Goal: Find specific page/section: Find specific page/section

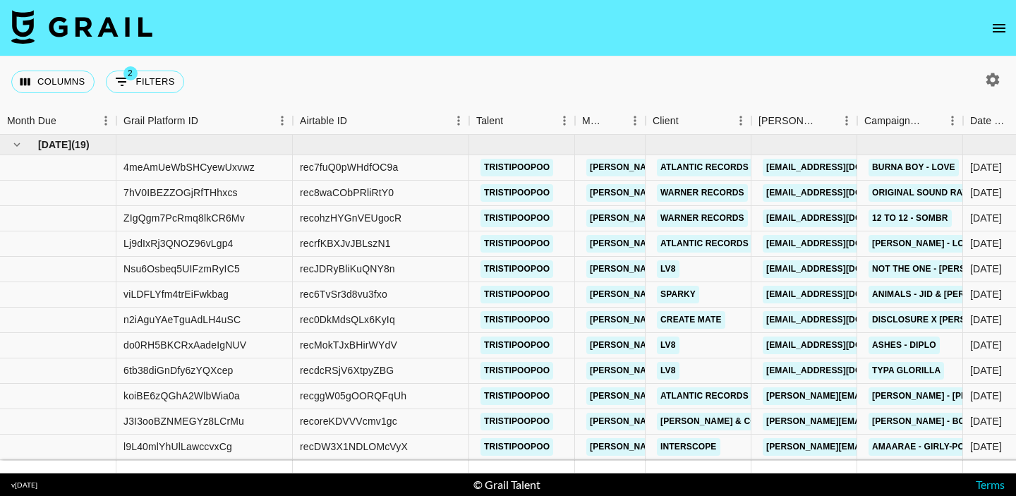
click at [136, 94] on div "Columns 2 Filters + Booking" at bounding box center [100, 81] width 179 height 51
click at [143, 83] on button "2 Filters" at bounding box center [145, 82] width 78 height 23
select select "monthDue2"
select select "not"
select select "[DATE]"
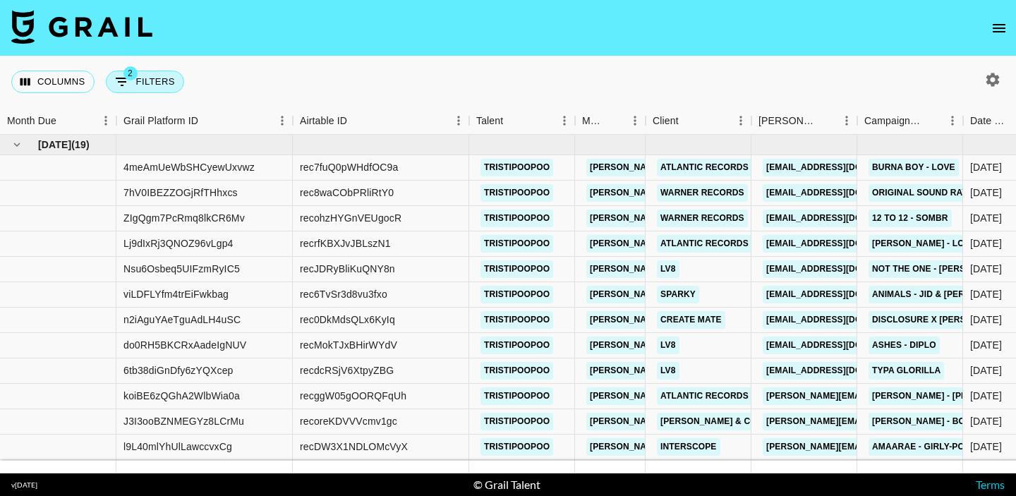
select select "monthDue2"
select select "not"
select select "[DATE]"
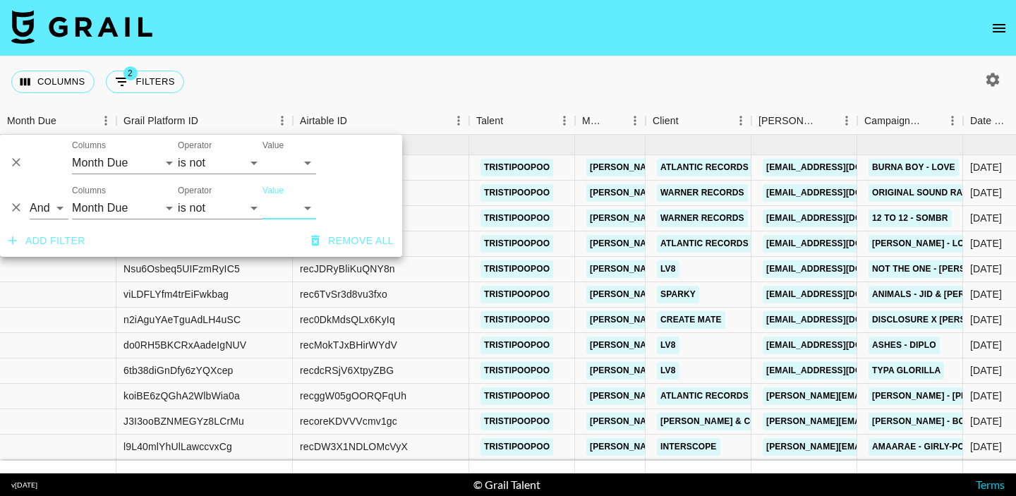
click at [20, 207] on icon "Delete" at bounding box center [16, 207] width 14 height 14
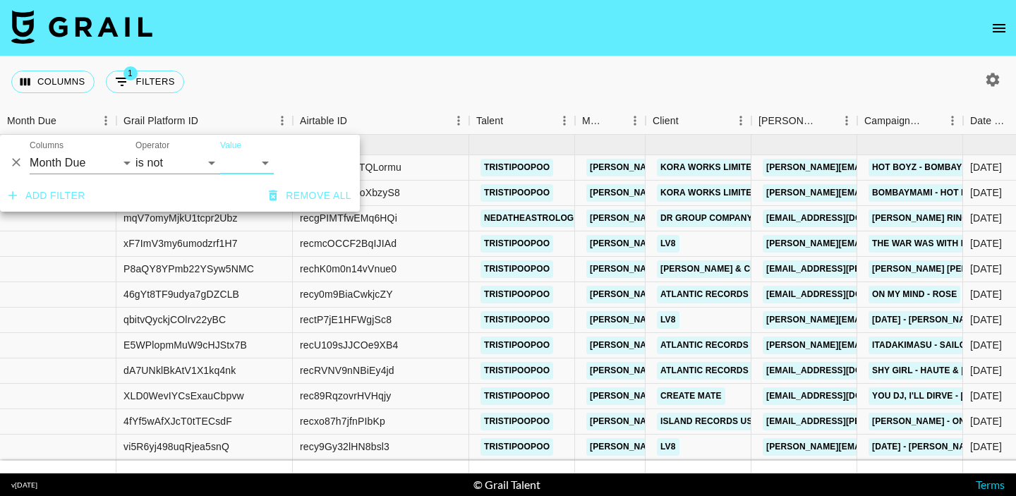
click at [473, 90] on div "Columns 1 Filters + Booking" at bounding box center [508, 81] width 1016 height 51
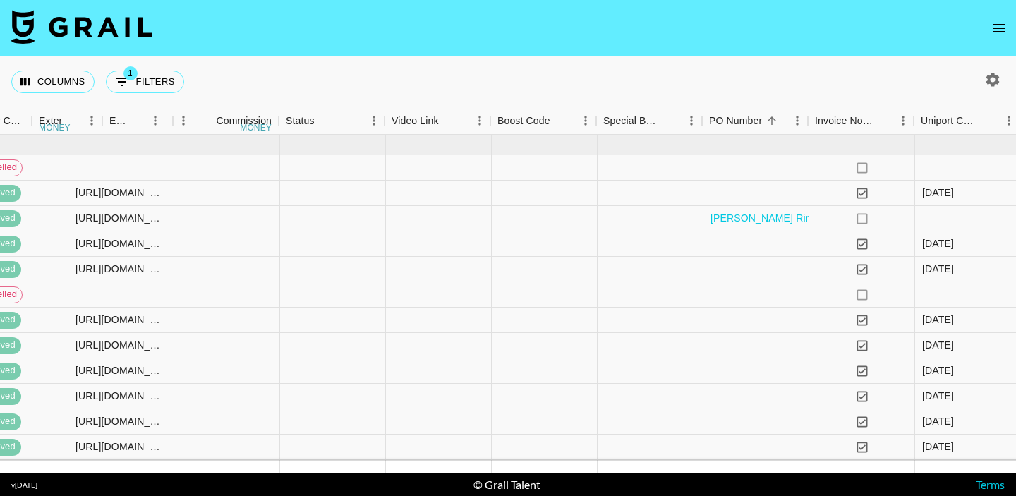
scroll to position [0, 1979]
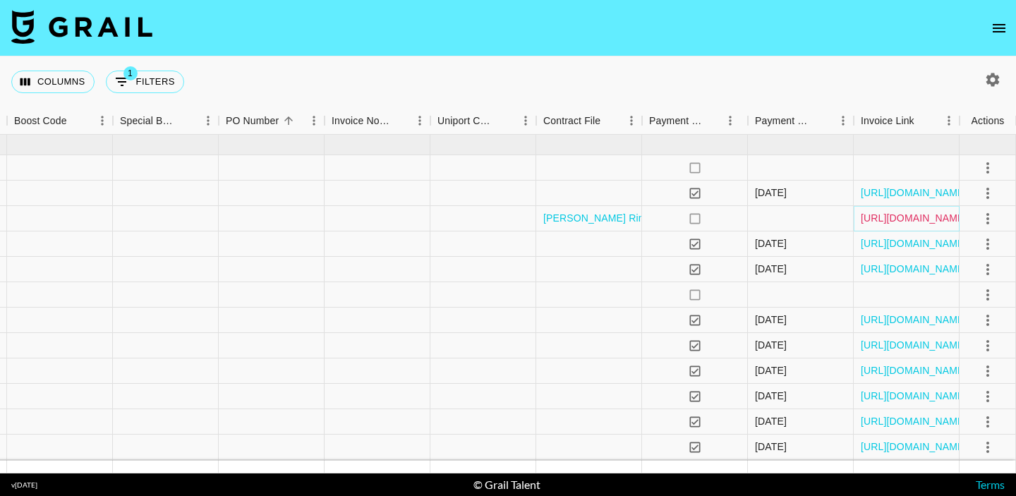
click at [883, 220] on link "[URL][DOMAIN_NAME]" at bounding box center [914, 218] width 107 height 14
